Goal: Task Accomplishment & Management: Manage account settings

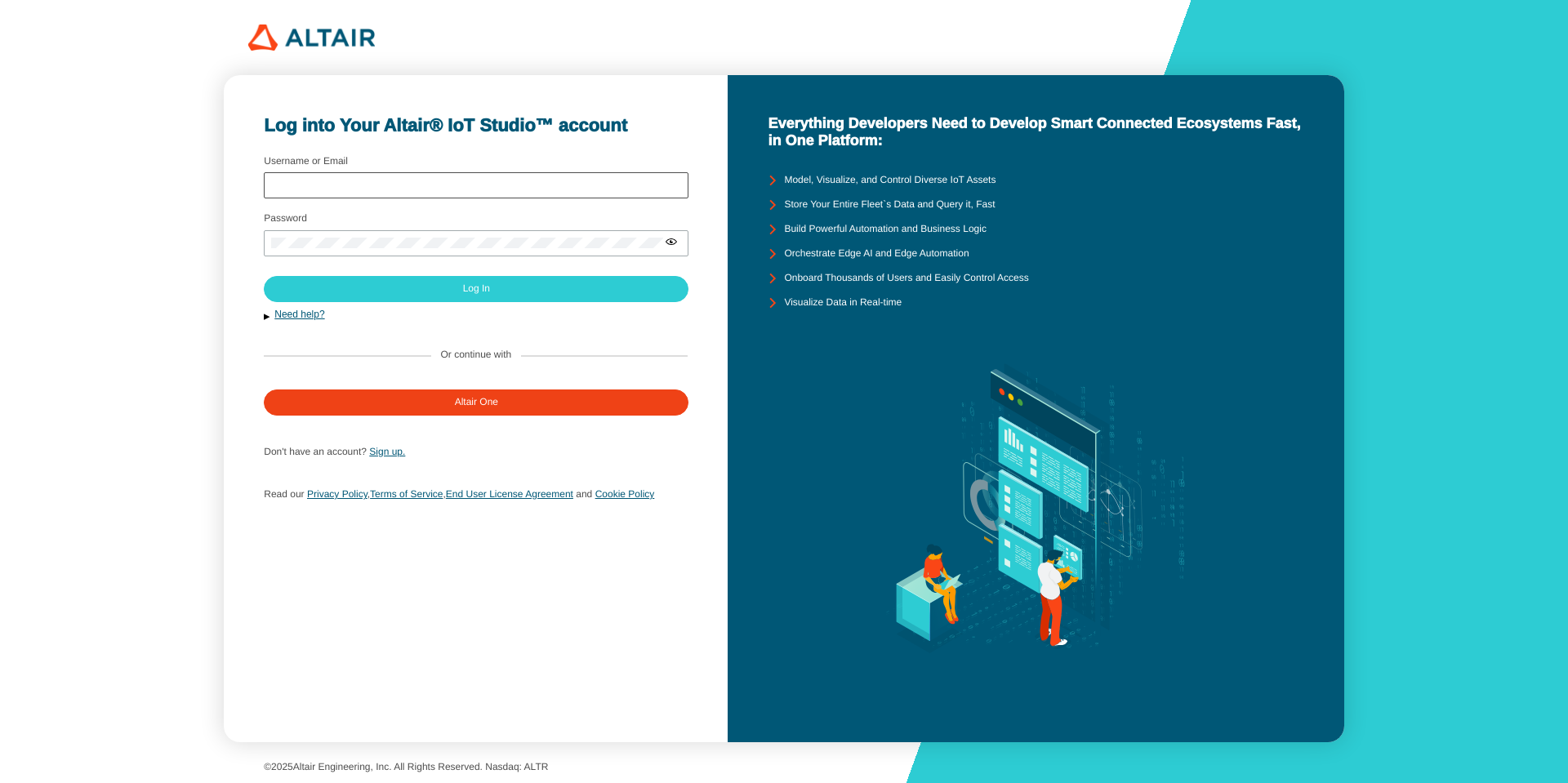
click at [415, 178] on div at bounding box center [476, 185] width 425 height 26
click at [416, 191] on input "Username or Email" at bounding box center [476, 186] width 410 height 12
type input "arcoronado"
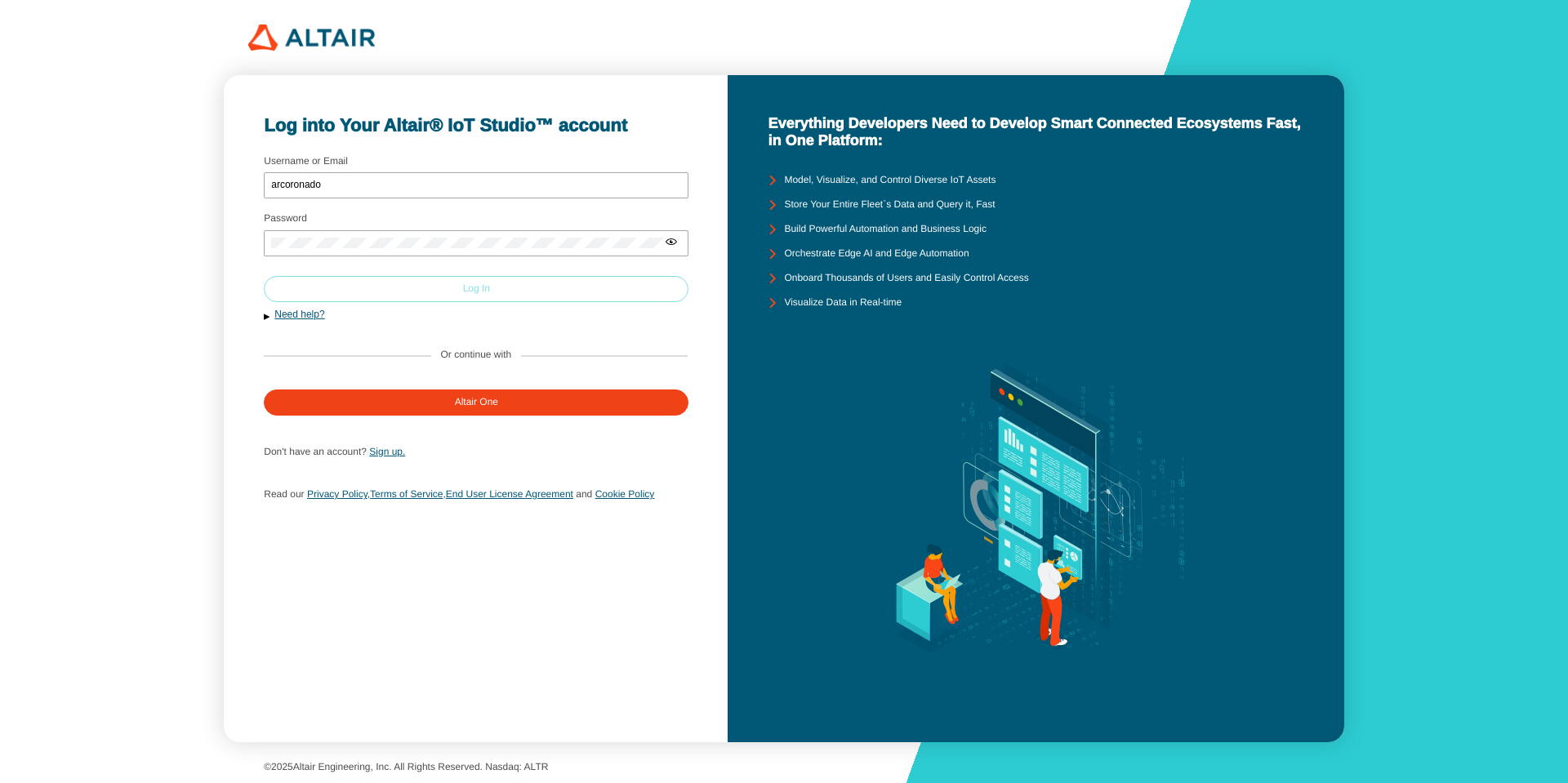
click at [569, 297] on paper-button "Log In" at bounding box center [476, 288] width 425 height 26
